Goal: Task Accomplishment & Management: Manage account settings

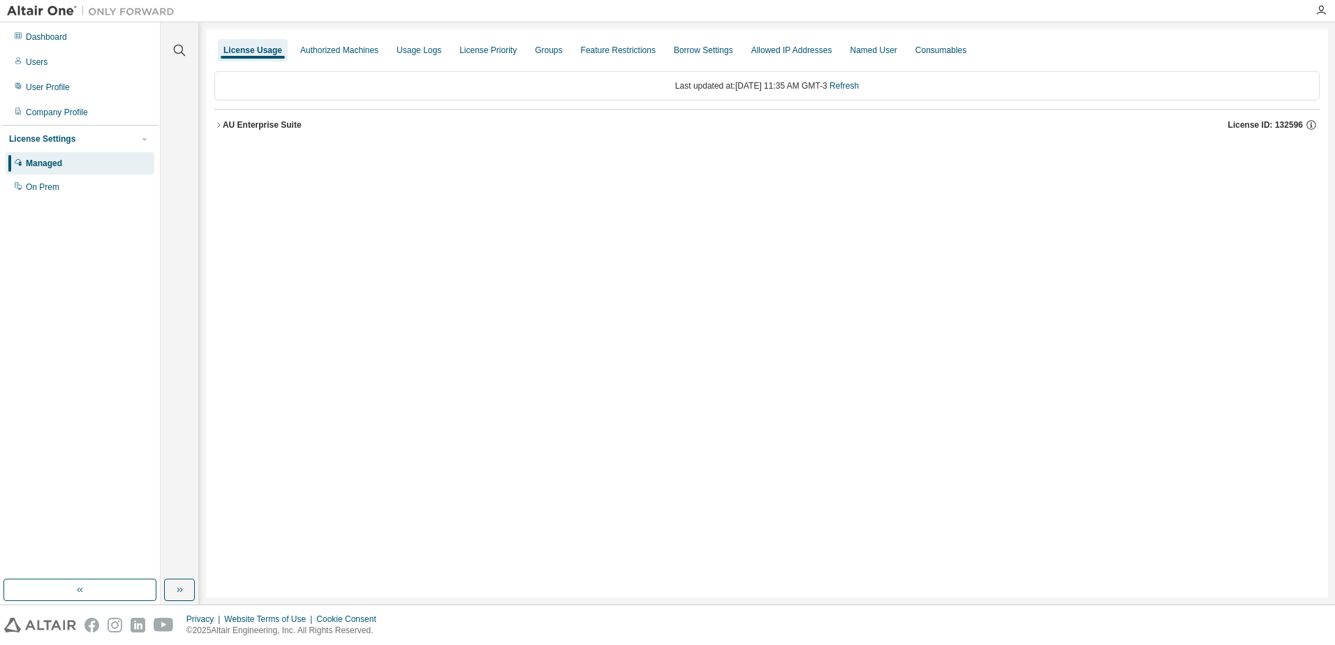
click at [641, 316] on div "License Usage Authorized Machines Usage Logs License Priority Groups Feature Re…" at bounding box center [767, 313] width 1122 height 568
click at [225, 124] on div "AU Enterprise Suite" at bounding box center [262, 124] width 79 height 11
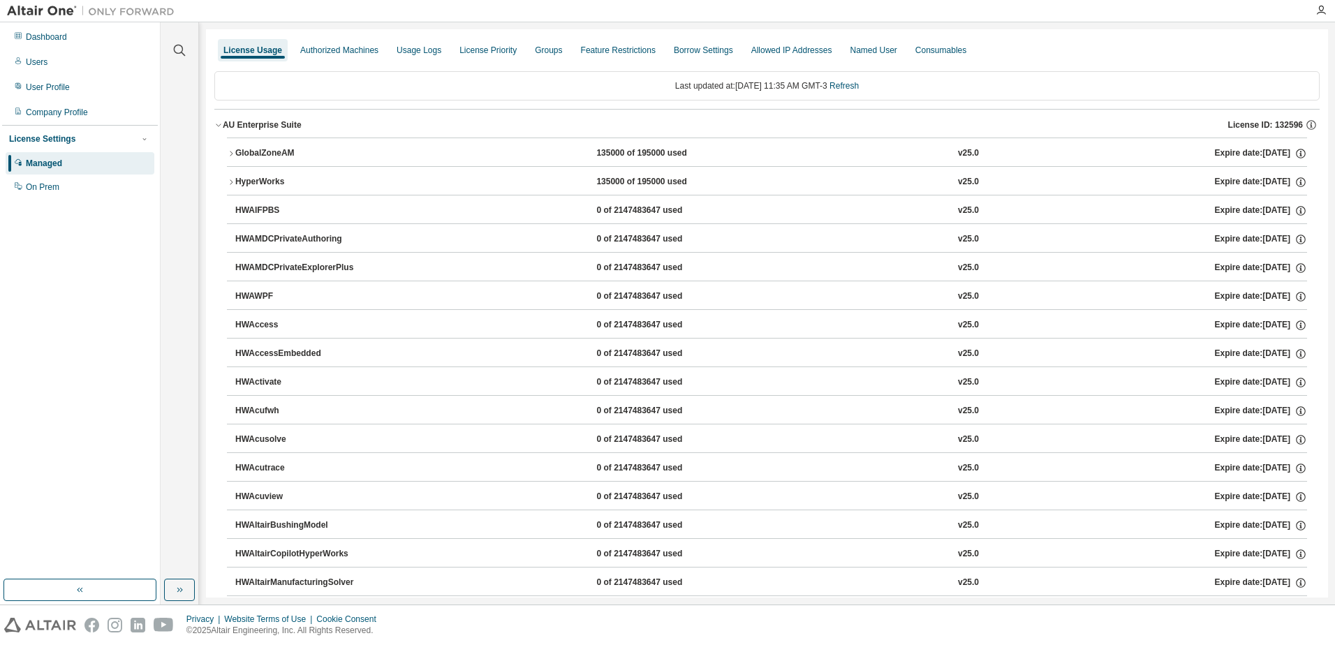
click at [222, 125] on icon "button" at bounding box center [218, 125] width 8 height 8
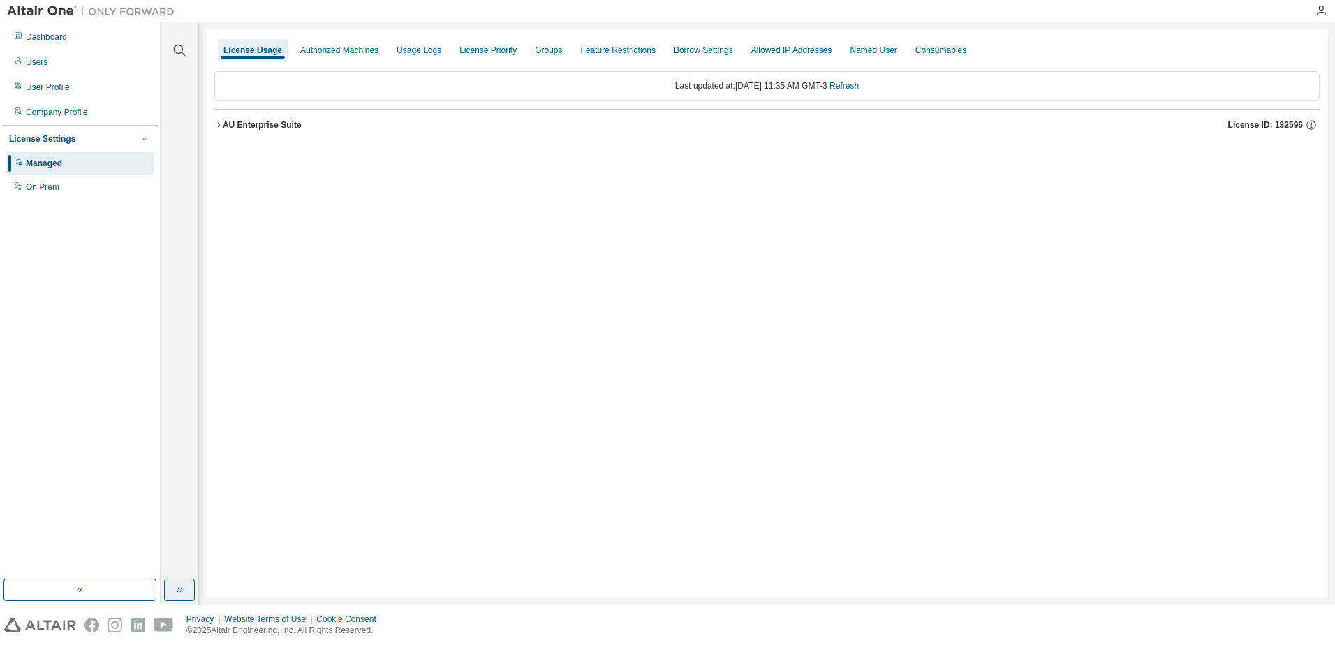
click at [185, 588] on button "button" at bounding box center [179, 590] width 31 height 22
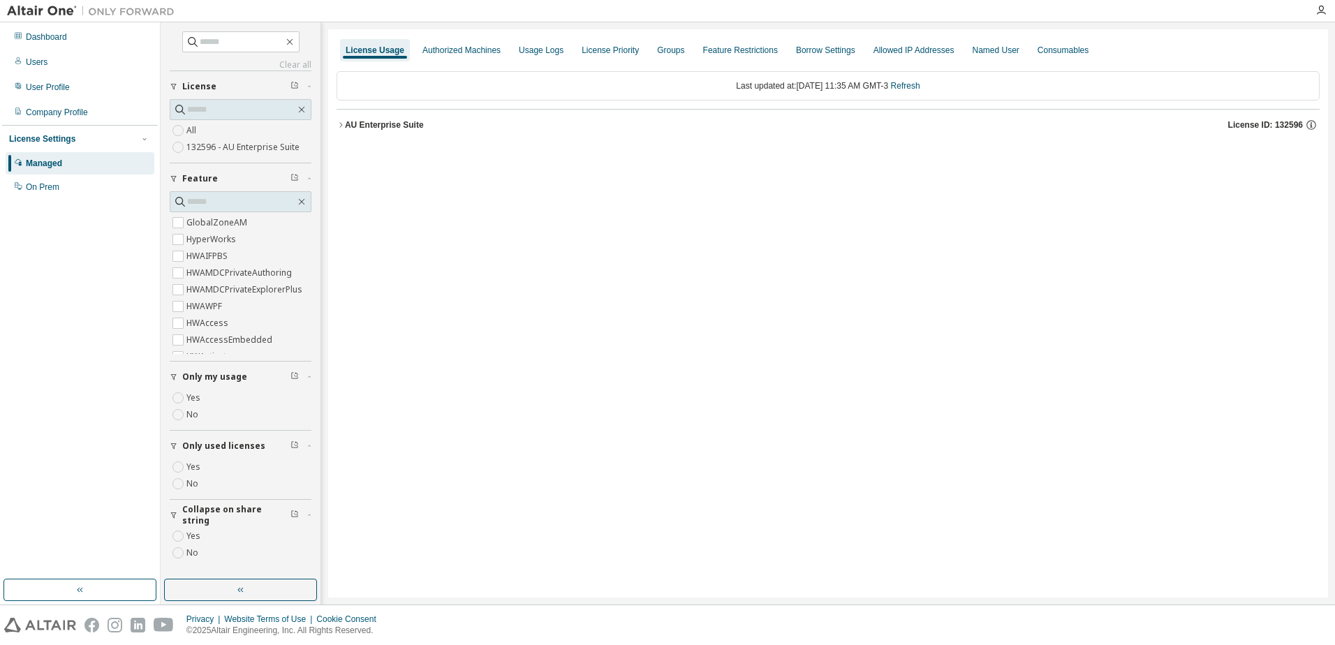
click at [192, 404] on label "Yes" at bounding box center [194, 398] width 17 height 17
click at [192, 470] on label "Yes" at bounding box center [194, 467] width 17 height 17
click at [347, 119] on div "AU Enterprise Suite" at bounding box center [384, 124] width 79 height 11
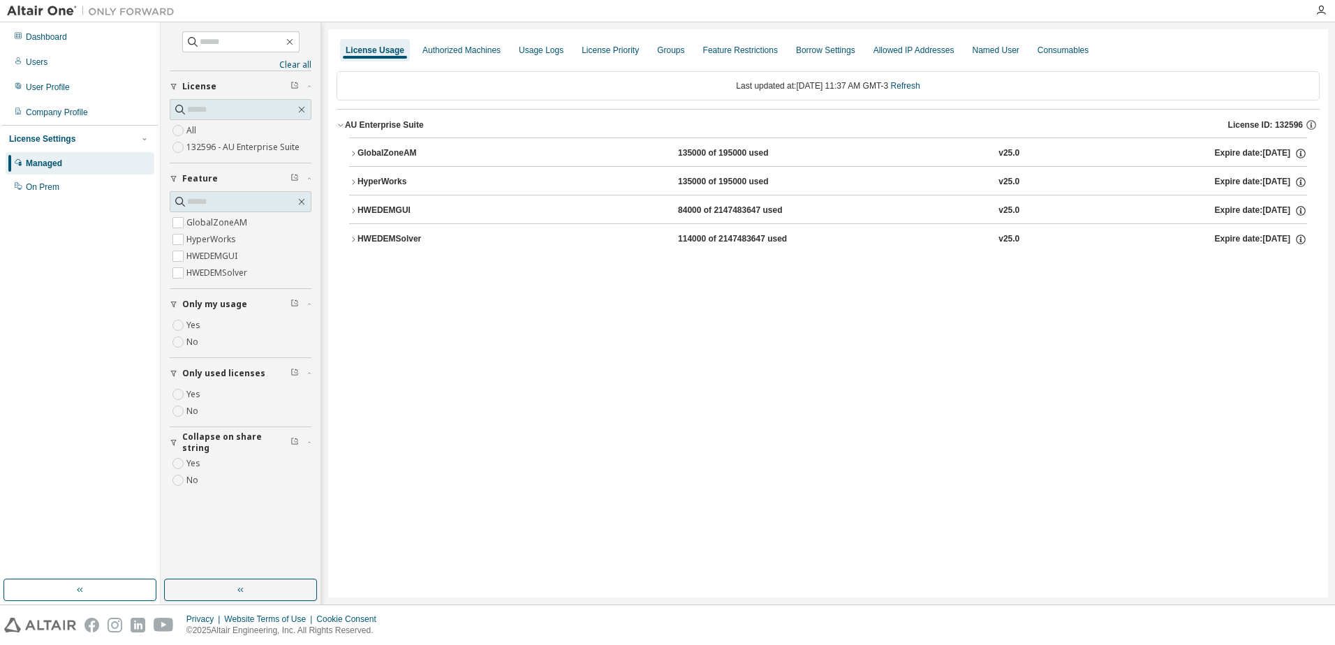
click at [401, 238] on div "HWEDEMSolver" at bounding box center [421, 239] width 126 height 13
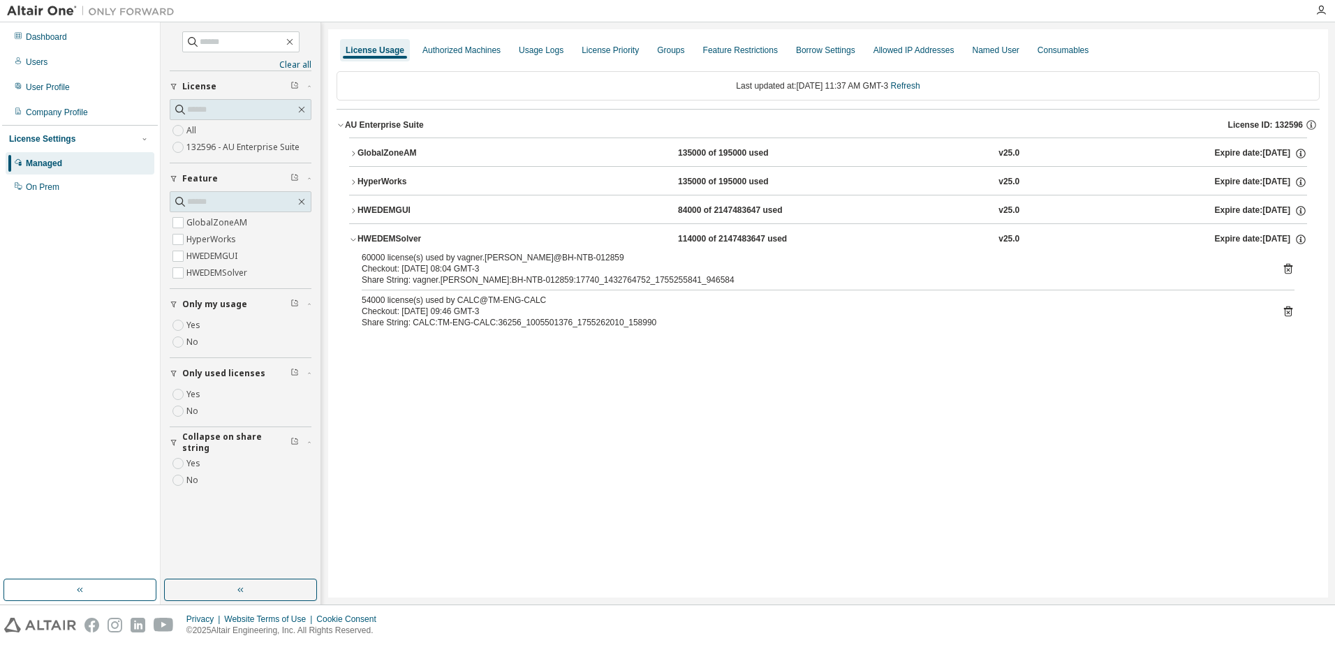
click at [356, 183] on icon "button" at bounding box center [353, 182] width 8 height 8
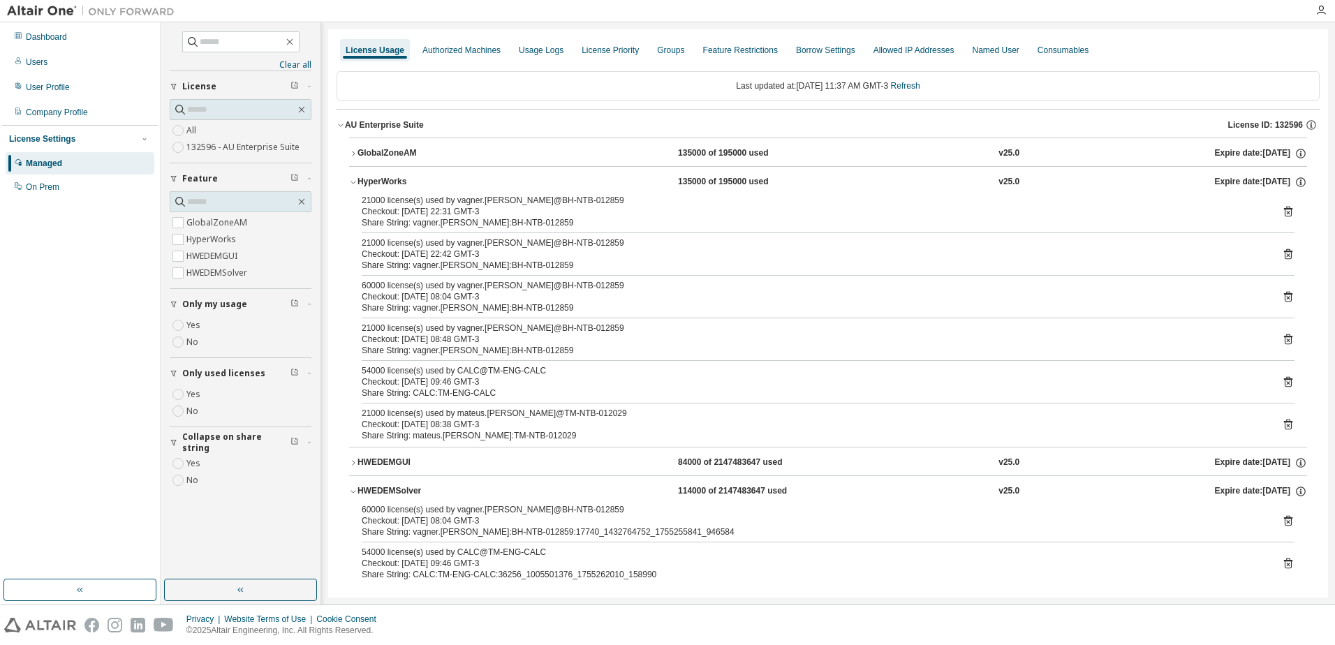
click at [356, 183] on icon "button" at bounding box center [353, 182] width 8 height 8
